Goal: Find specific page/section: Find specific page/section

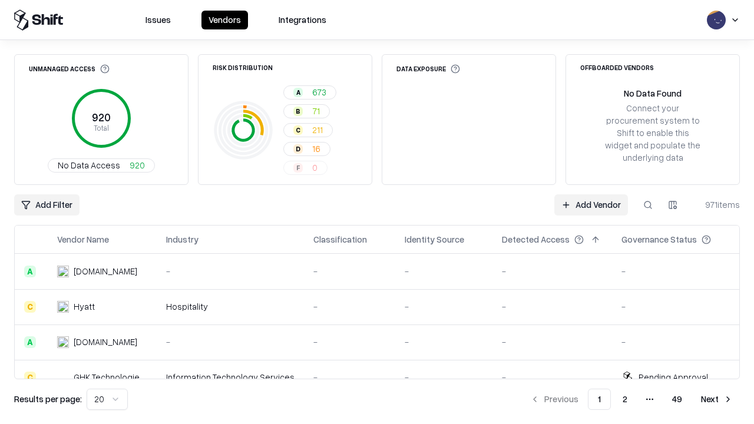
click at [377, 212] on div "Add Filter Add Vendor 971 items" at bounding box center [377, 204] width 726 height 21
click at [47, 205] on html "Issues Vendors Integrations Unmanaged Access 920 Total No Data Access 920 Risk …" at bounding box center [377, 212] width 754 height 424
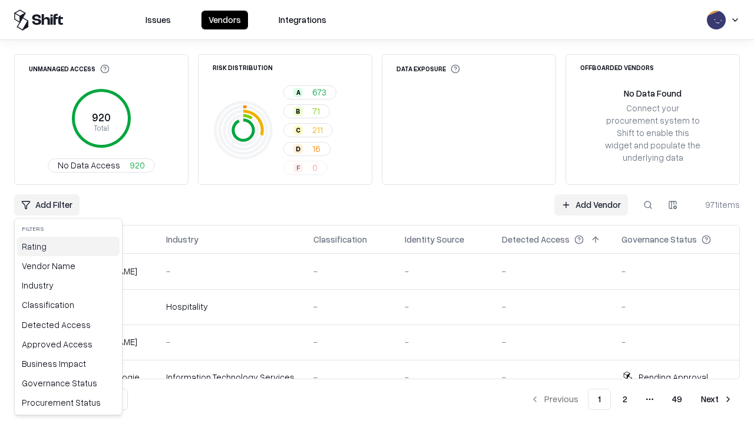
click at [68, 246] on div "Rating" at bounding box center [68, 246] width 103 height 19
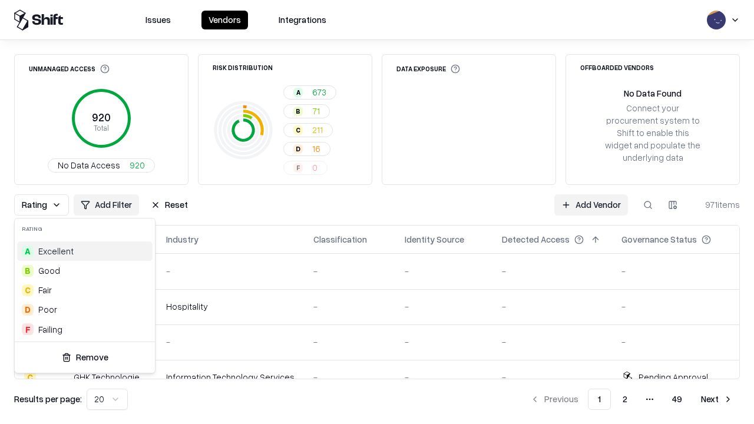
click at [377, 212] on html "Issues Vendors Integrations Unmanaged Access 920 Total No Data Access 920 Risk …" at bounding box center [377, 212] width 754 height 424
click at [377, 212] on div "Rating Add Filter Reset Add Vendor 971 items" at bounding box center [377, 204] width 726 height 21
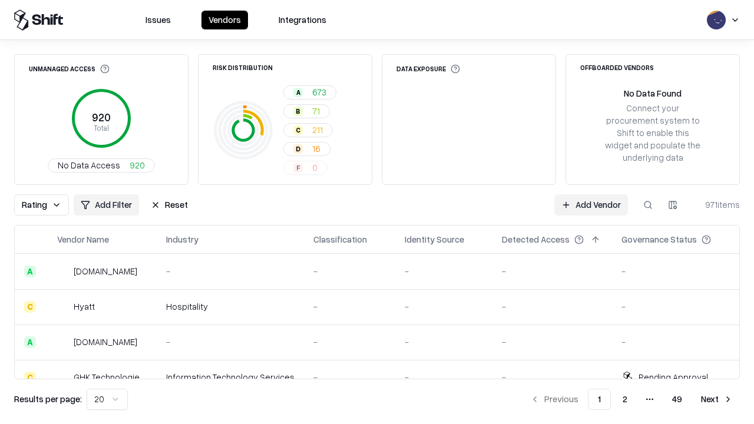
click at [169, 205] on button "Reset" at bounding box center [169, 204] width 51 height 21
click at [377, 212] on div "Rating Add Filter Reset Add Vendor 971 items" at bounding box center [377, 204] width 726 height 21
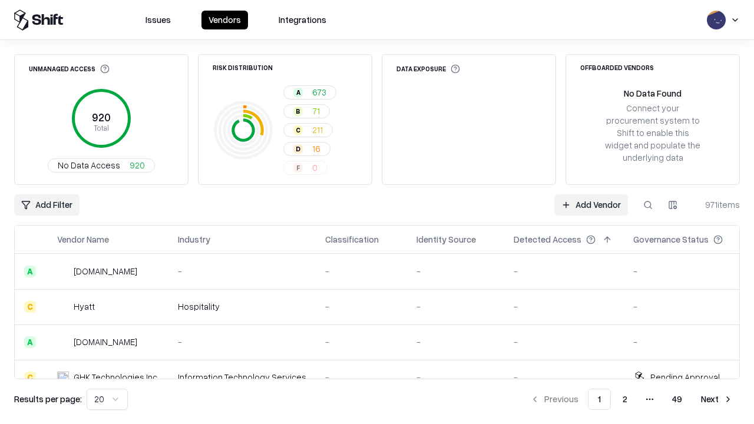
click at [47, 205] on html "Issues Vendors Integrations Unmanaged Access 920 Total No Data Access 920 Risk …" at bounding box center [377, 212] width 754 height 424
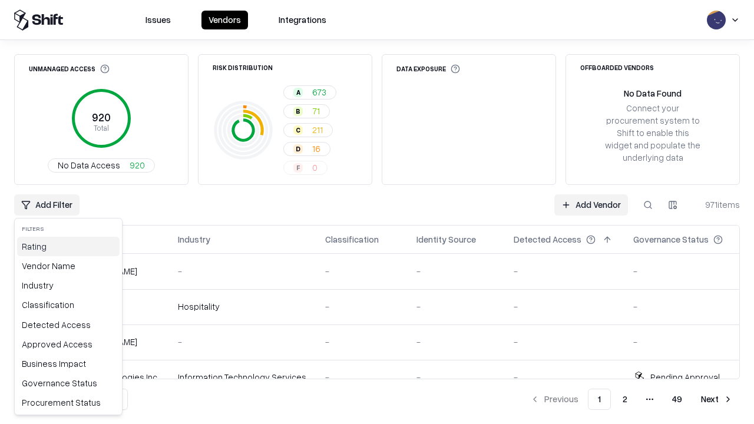
click at [68, 246] on div "Rating" at bounding box center [68, 246] width 103 height 19
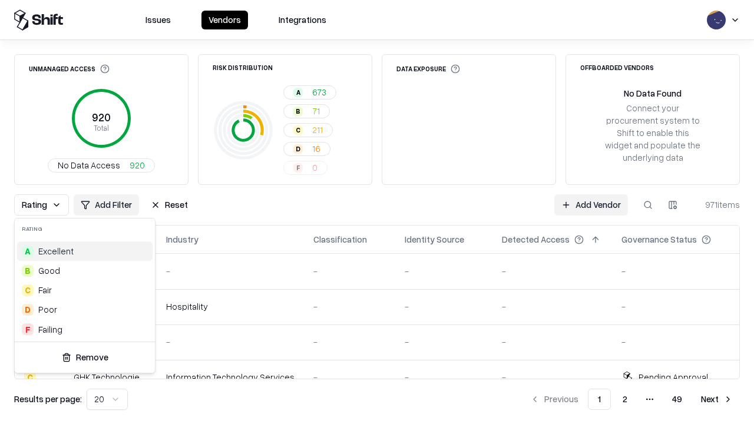
click at [85, 309] on div "D Poor" at bounding box center [84, 309] width 135 height 19
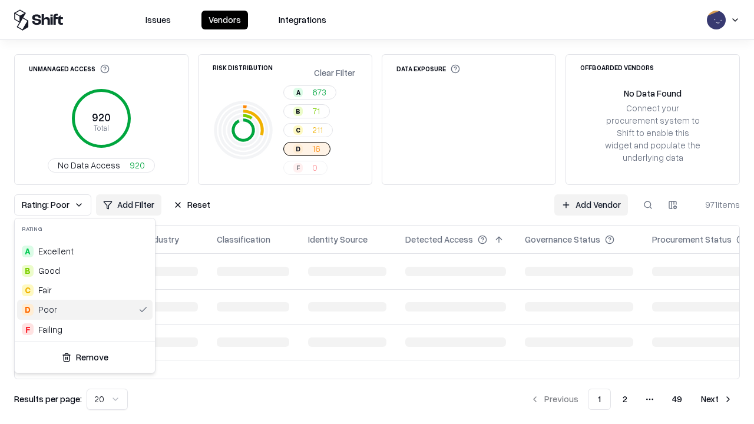
click at [377, 212] on html "Issues Vendors Integrations Unmanaged Access 920 Total No Data Access 920 Risk …" at bounding box center [377, 212] width 754 height 424
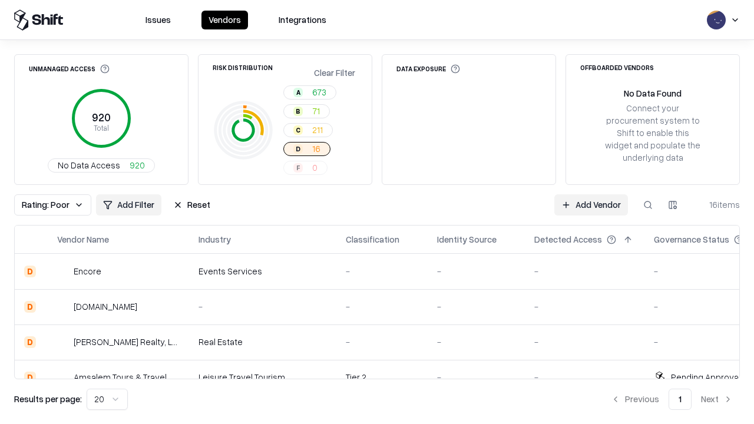
click at [377, 212] on div "Rating: Poor Add Filter Reset Add Vendor 16 items" at bounding box center [377, 204] width 726 height 21
click at [191, 205] on button "Reset" at bounding box center [191, 204] width 51 height 21
click at [377, 212] on div "Add Filter Add Vendor 16 items" at bounding box center [377, 204] width 726 height 21
click at [47, 205] on html "Issues Vendors Integrations Unmanaged Access 920 Total No Data Access 920 Risk …" at bounding box center [377, 212] width 754 height 424
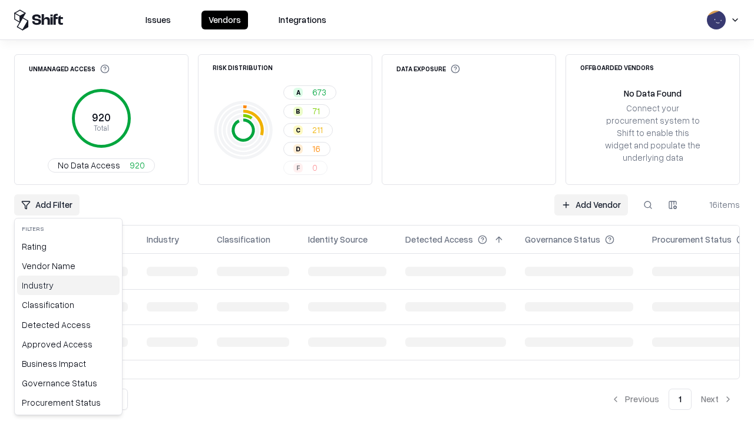
click at [68, 285] on div "Industry" at bounding box center [68, 285] width 103 height 19
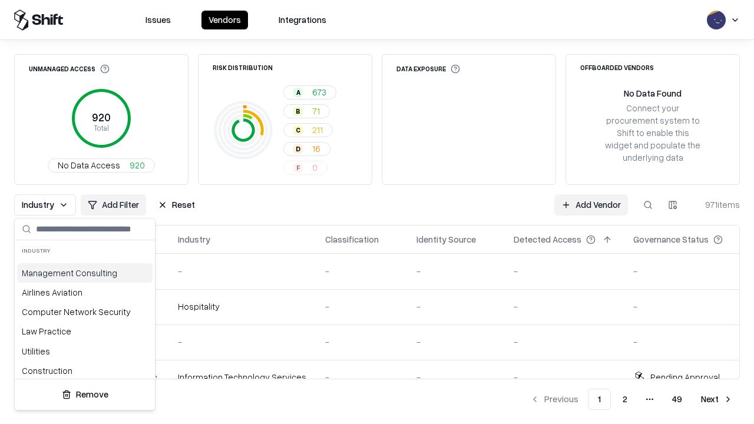
click at [377, 212] on html "Issues Vendors Integrations Unmanaged Access 920 Total No Data Access 920 Risk …" at bounding box center [377, 212] width 754 height 424
click at [377, 212] on div "Industry Add Filter Reset Add Vendor 971 items" at bounding box center [377, 204] width 726 height 21
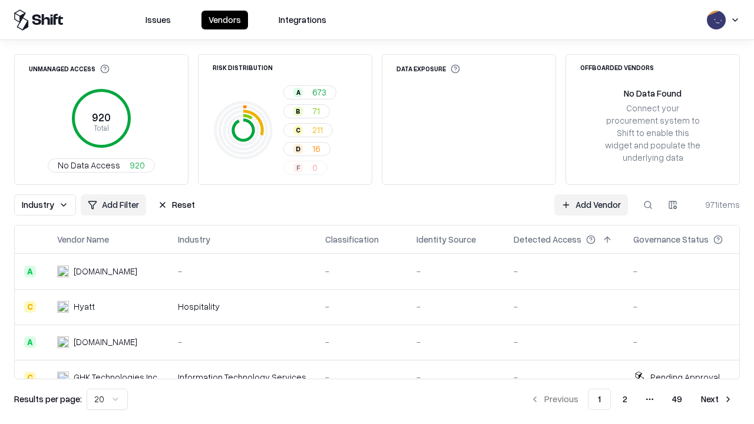
click at [176, 205] on button "Reset" at bounding box center [176, 204] width 51 height 21
click at [377, 212] on div "Add Filter Add Vendor 971 items" at bounding box center [377, 204] width 726 height 21
click at [47, 205] on html "Issues Vendors Integrations Unmanaged Access 920 Total No Data Access 920 Risk …" at bounding box center [377, 212] width 754 height 424
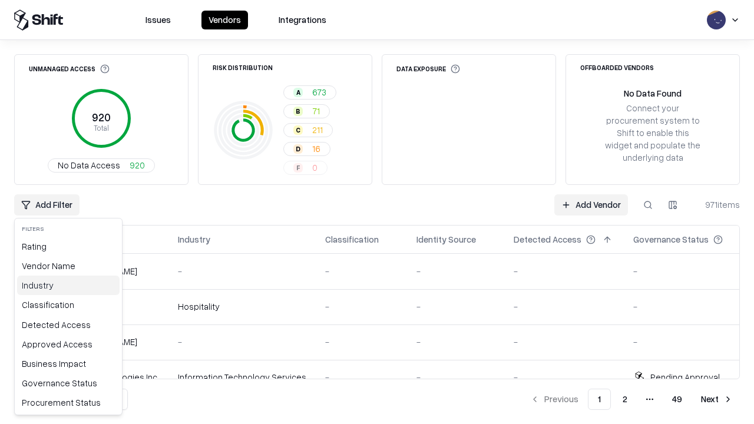
click at [68, 285] on div "Industry" at bounding box center [68, 285] width 103 height 19
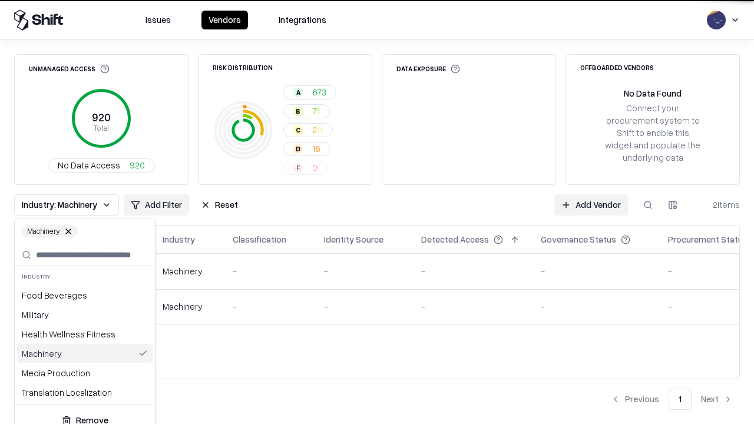
click at [377, 212] on html "Issues Vendors Integrations Unmanaged Access 920 Total No Data Access 920 Risk …" at bounding box center [377, 212] width 754 height 424
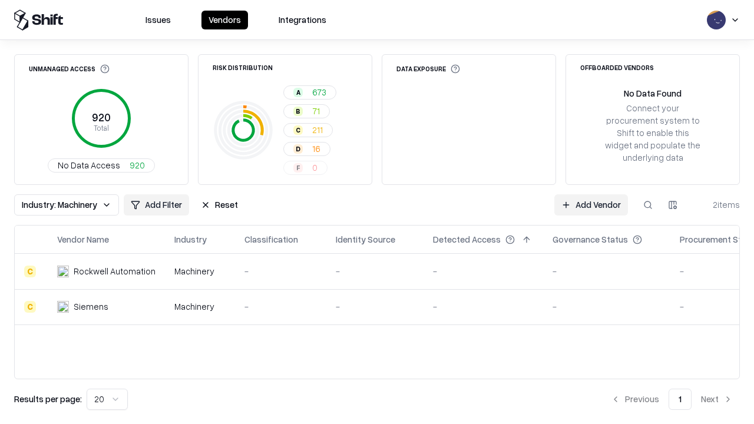
click at [377, 212] on div "Industry: Machinery Add Filter Reset Add Vendor 2 items" at bounding box center [377, 204] width 726 height 21
click at [219, 205] on button "Reset" at bounding box center [219, 204] width 51 height 21
click at [377, 212] on div "Add Filter Add Vendor 2 items" at bounding box center [377, 204] width 726 height 21
click at [47, 205] on html "Issues Vendors Integrations Unmanaged Access 920 Total No Data Access 920 Risk …" at bounding box center [377, 212] width 754 height 424
